Goal: Transaction & Acquisition: Purchase product/service

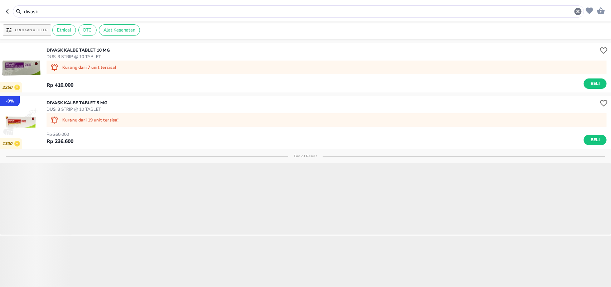
drag, startPoint x: 55, startPoint y: 11, endPoint x: 1, endPoint y: 19, distance: 54.6
click at [0, 19] on header "divask" at bounding box center [305, 10] width 611 height 21
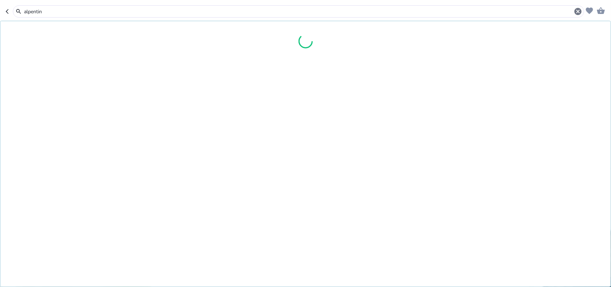
type input "alpentin"
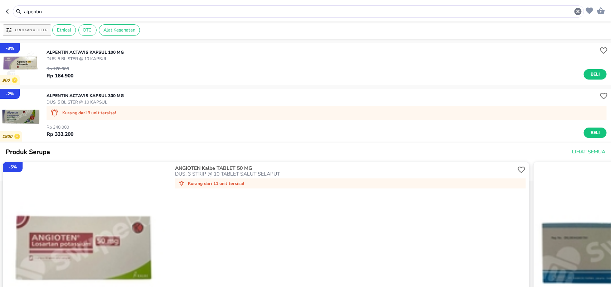
click at [81, 92] on p "ALPENTIN Actavis KAPSUL 300 MG" at bounding box center [85, 95] width 77 height 6
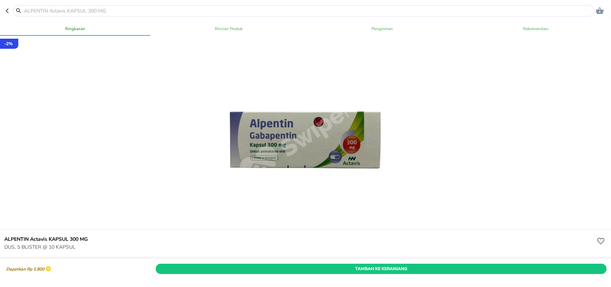
scroll to position [179, 0]
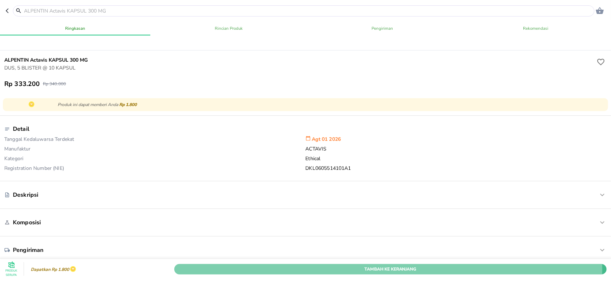
click at [346, 265] on span "Tambah Ke Keranjang" at bounding box center [390, 269] width 421 height 8
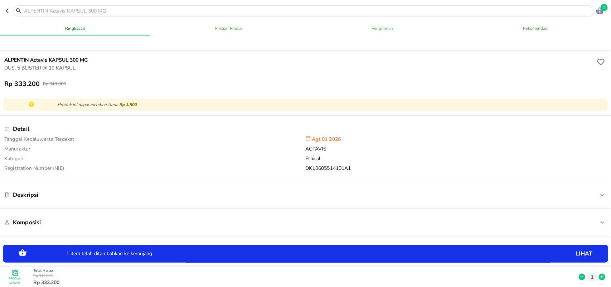
click at [74, 13] on input "text" at bounding box center [307, 11] width 569 height 8
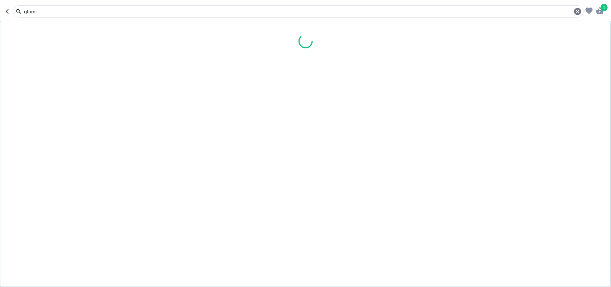
type input "glumin"
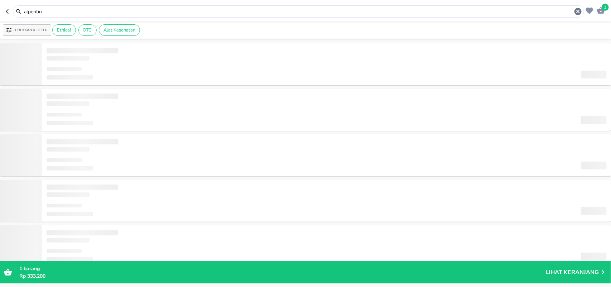
type input "glumin"
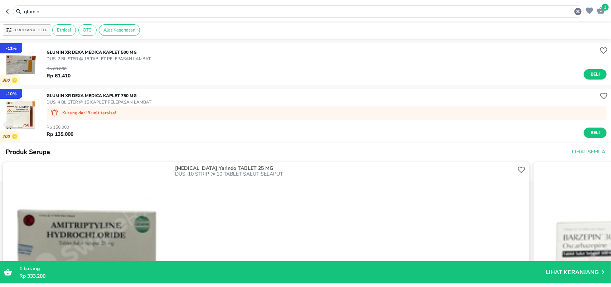
click at [101, 98] on p "GLUMIN XR Dexa Medica KAPLET 750 MG" at bounding box center [99, 95] width 105 height 6
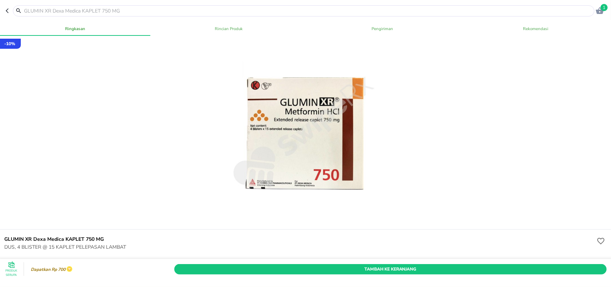
scroll to position [134, 0]
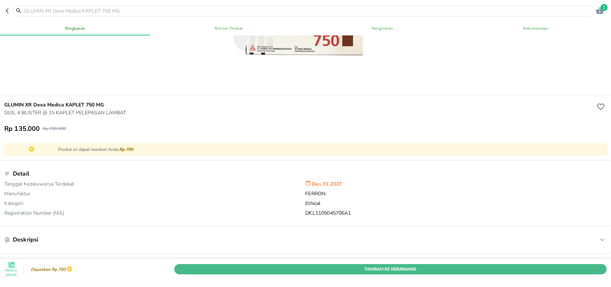
click at [357, 265] on span "Tambah Ke Keranjang" at bounding box center [390, 269] width 421 height 8
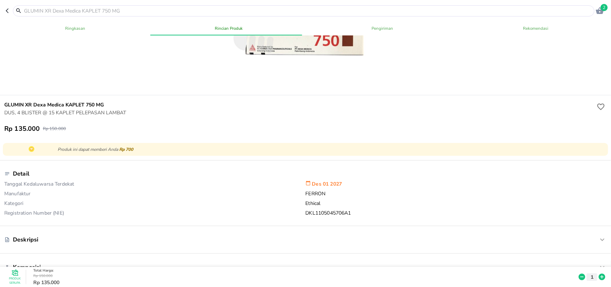
scroll to position [0, 0]
